Goal: Information Seeking & Learning: Learn about a topic

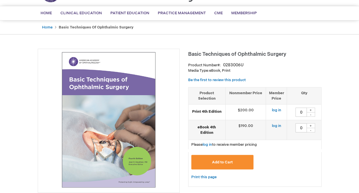
scroll to position [33, 0]
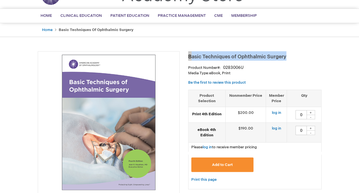
drag, startPoint x: 189, startPoint y: 55, endPoint x: 287, endPoint y: 57, distance: 98.3
click at [287, 57] on span "Basic Techniques of Ophthalmic Surgery" at bounding box center [237, 57] width 98 height 6
copy span "Basic Techniques of Ophthalmic Surgery"
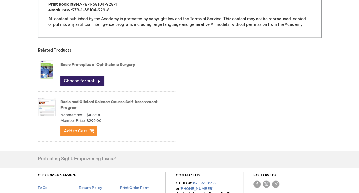
scroll to position [519, 0]
click at [61, 62] on link "Basic Principles of Ophthalmic Surgery" at bounding box center [98, 64] width 75 height 5
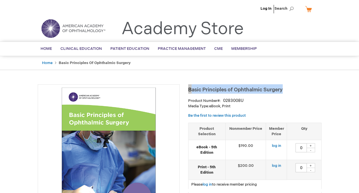
drag, startPoint x: 189, startPoint y: 90, endPoint x: 288, endPoint y: 87, distance: 98.9
click at [288, 87] on h1 "Basic Principles of Ophthalmic Surgery" at bounding box center [255, 88] width 134 height 9
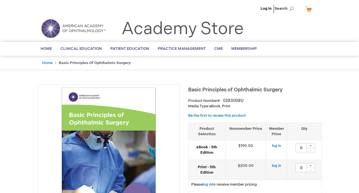
click at [202, 91] on span "Basic Principles of Ophthalmic Surgery" at bounding box center [235, 90] width 95 height 6
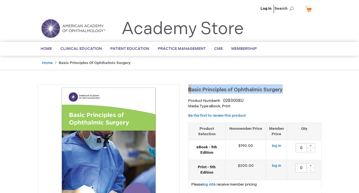
drag, startPoint x: 189, startPoint y: 90, endPoint x: 291, endPoint y: 86, distance: 101.5
click at [291, 86] on h1 "Basic Principles of Ophthalmic Surgery" at bounding box center [255, 88] width 134 height 9
copy span "Basic Principles of Ophthalmic Surgery"
